Goal: Information Seeking & Learning: Learn about a topic

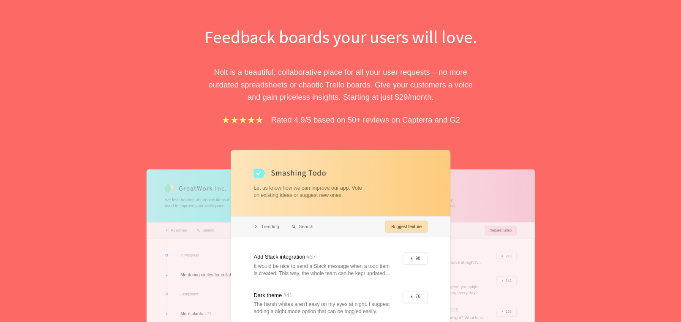
scroll to position [85, 0]
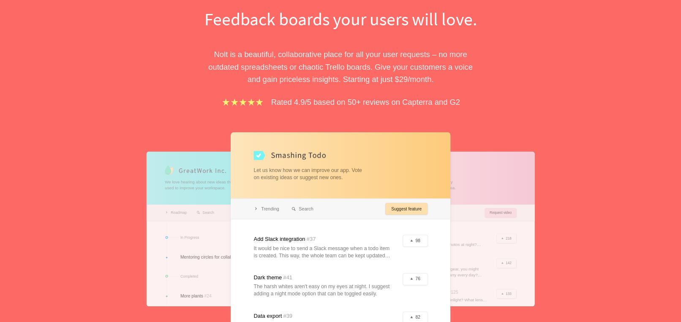
click at [468, 123] on div "Feedback boards your users will love. [PERSON_NAME] is a beautiful, collaborati…" at bounding box center [341, 194] width 292 height 375
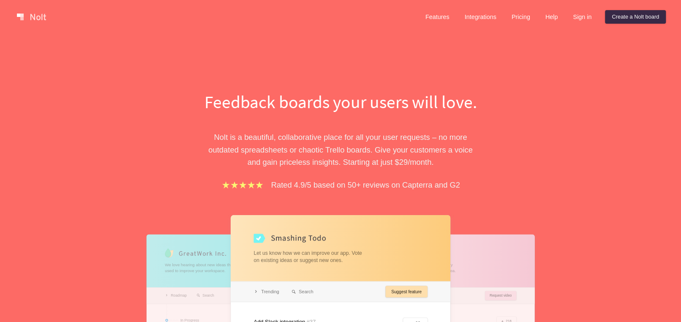
scroll to position [0, 0]
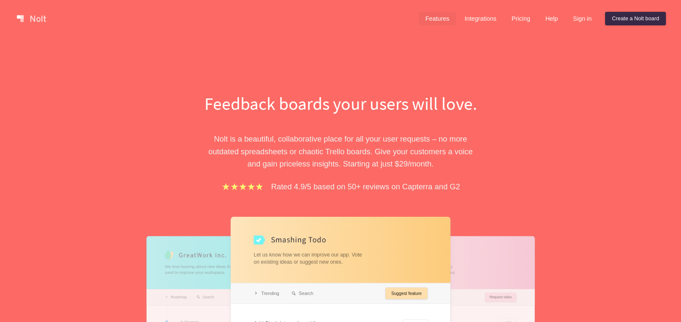
click at [442, 19] on link "Features" at bounding box center [438, 19] width 38 height 14
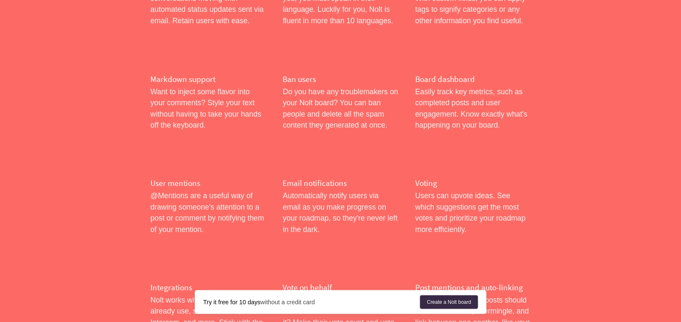
scroll to position [1099, 0]
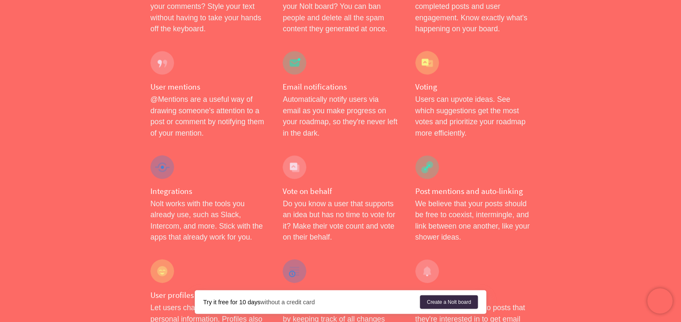
scroll to position [1183, 0]
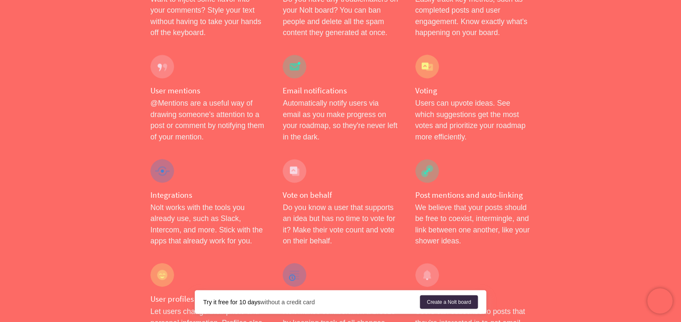
click at [368, 151] on div "Vote on behalf Do you know a user that supports an idea but has no time to vote…" at bounding box center [340, 203] width 132 height 104
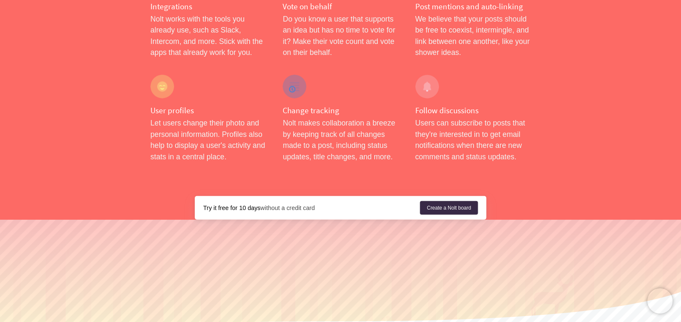
scroll to position [1390, 0]
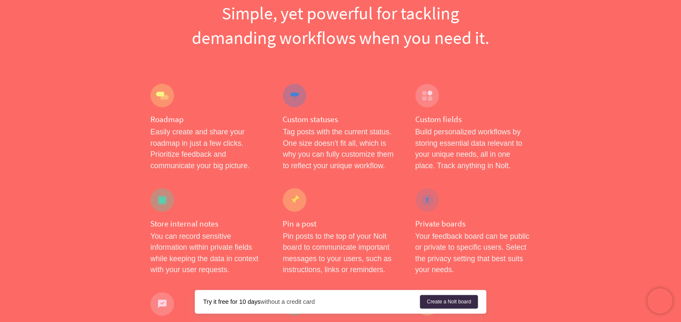
scroll to position [0, 0]
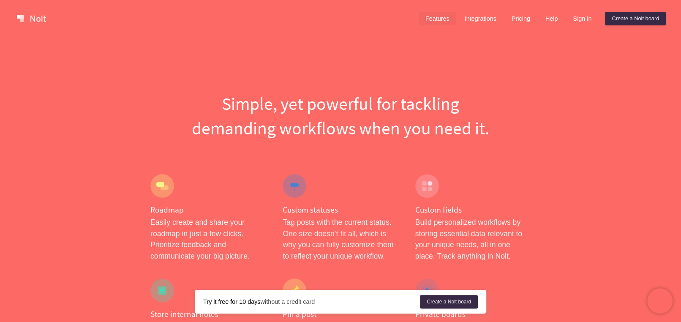
click at [37, 20] on link at bounding box center [32, 19] width 36 height 14
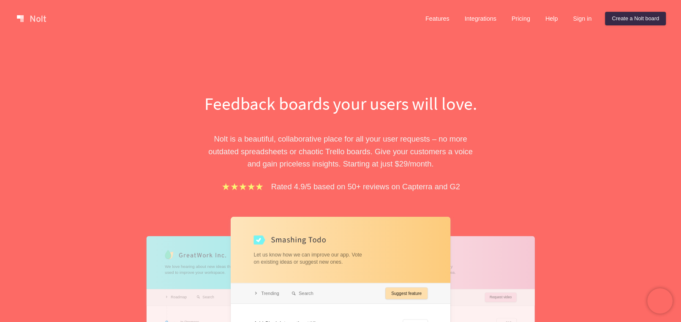
click at [382, 76] on div "Feedback boards your users will love. [PERSON_NAME] is a beautiful, collaborati…" at bounding box center [340, 256] width 681 height 439
click at [357, 70] on div "Feedback boards your users will love. [PERSON_NAME] is a beautiful, collaborati…" at bounding box center [340, 256] width 681 height 439
